Goal: Navigation & Orientation: Find specific page/section

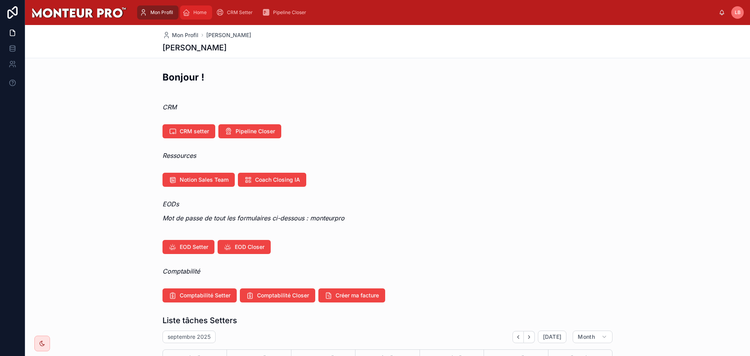
click at [191, 13] on div "Home" at bounding box center [195, 12] width 27 height 13
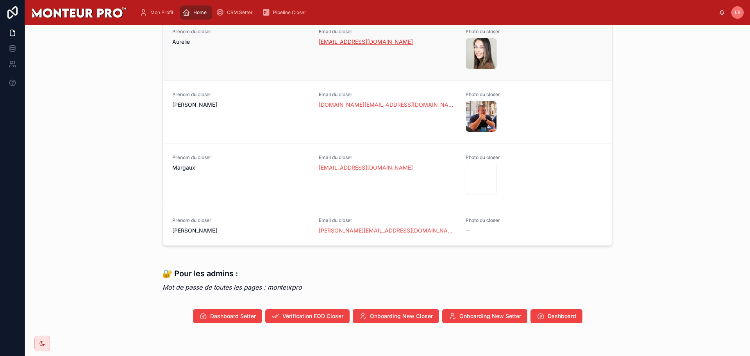
scroll to position [535, 0]
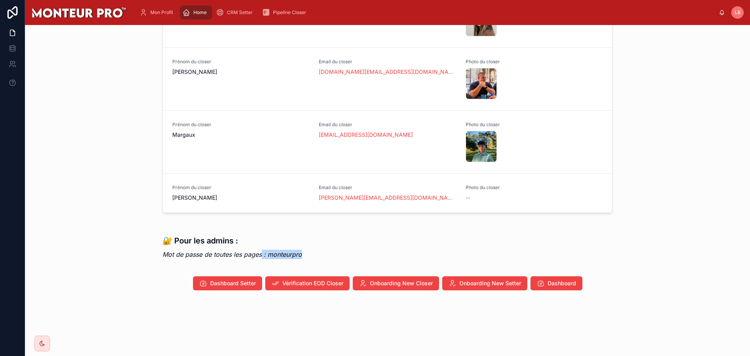
drag, startPoint x: 258, startPoint y: 258, endPoint x: 340, endPoint y: 254, distance: 82.2
click at [340, 254] on div "🔐 Pour les admins : Mot de passe de toutes les pages : monteurpro" at bounding box center [388, 244] width 450 height 38
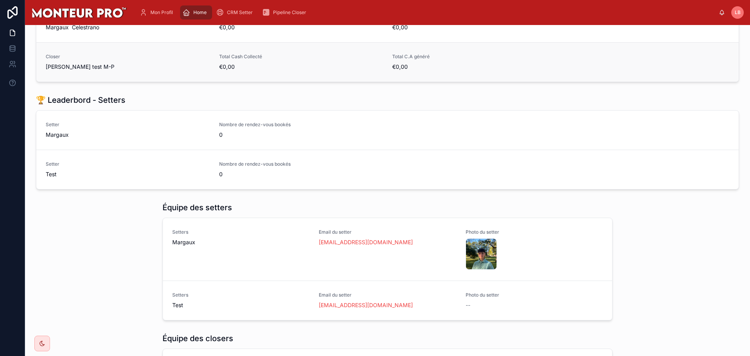
scroll to position [27, 0]
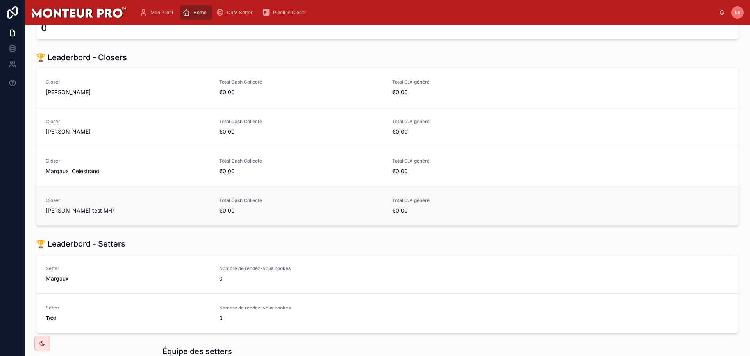
click at [56, 215] on div "Closer [PERSON_NAME] test M-P Total Cash Collecté €0,00 Total C.A généré €0,00" at bounding box center [387, 205] width 702 height 39
click at [11, 45] on icon at bounding box center [13, 49] width 8 height 8
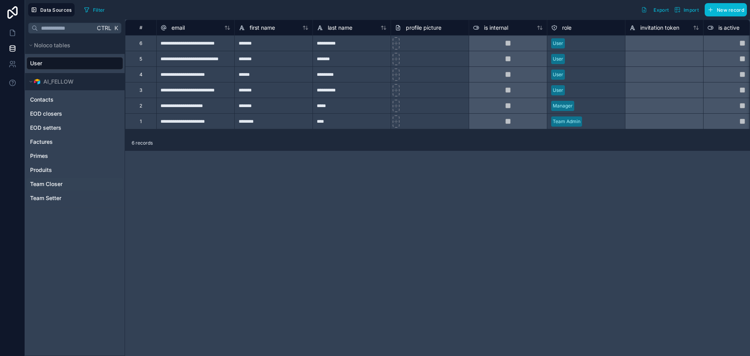
click at [69, 182] on div "Team Closer" at bounding box center [75, 184] width 96 height 13
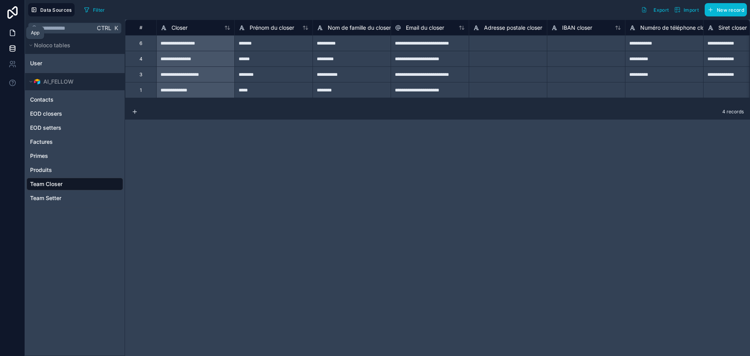
click at [14, 30] on icon at bounding box center [13, 33] width 8 height 8
